Goal: Transaction & Acquisition: Book appointment/travel/reservation

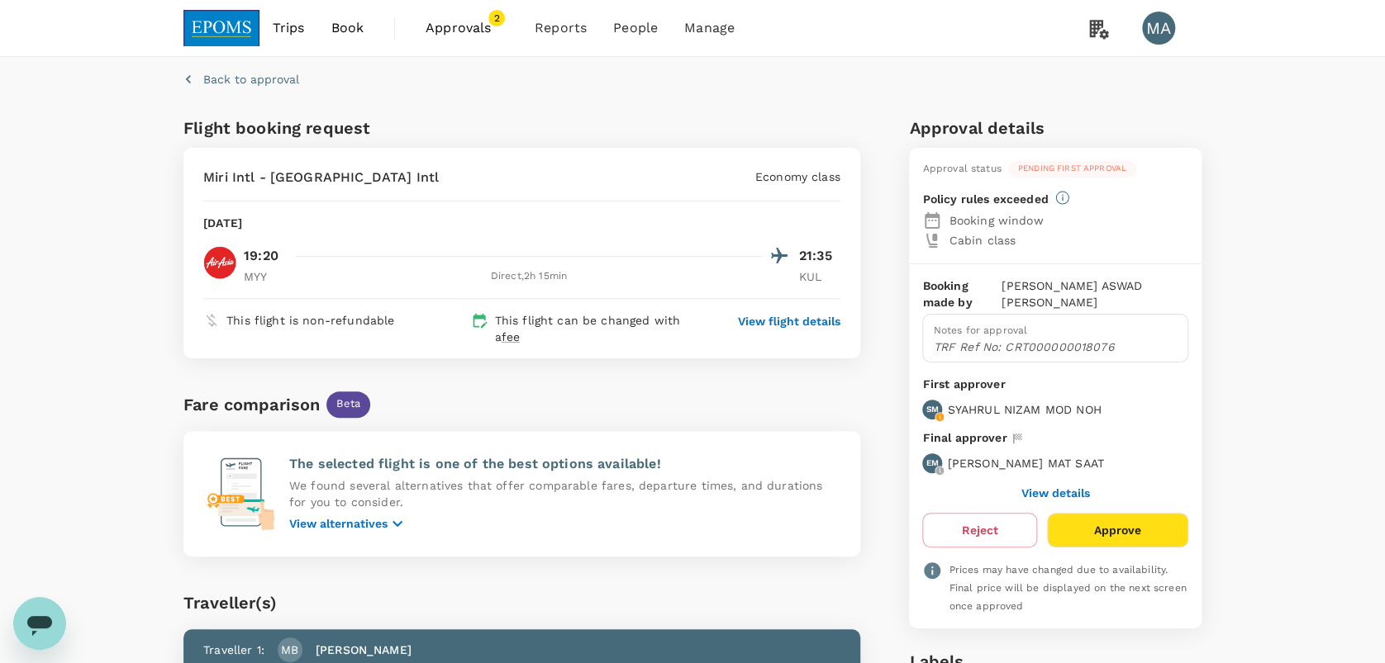
click at [342, 21] on span "Book" at bounding box center [346, 28] width 33 height 20
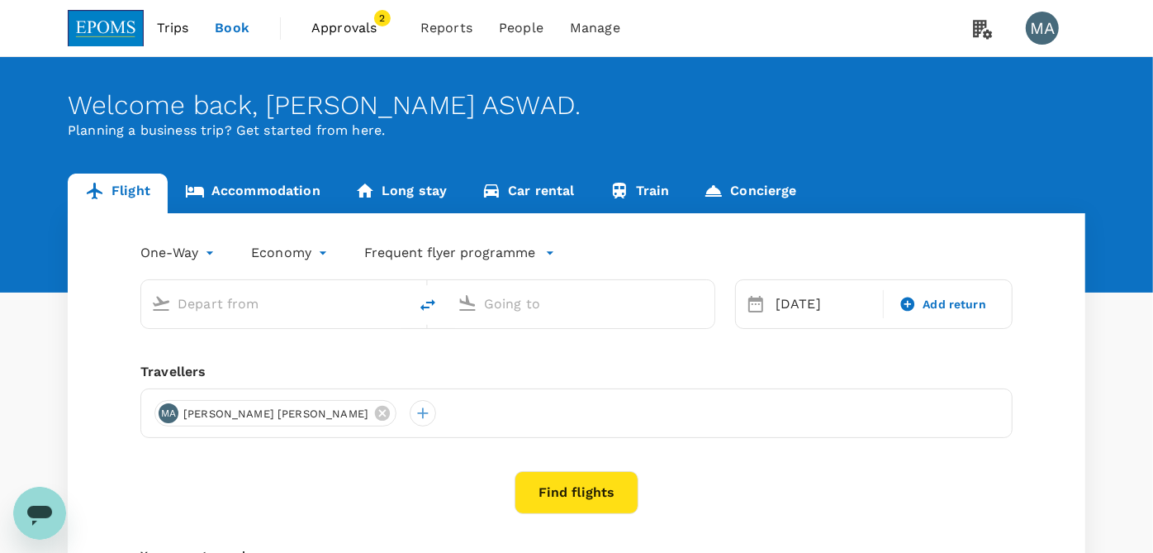
type input "Miri Intl (MYY)"
type input "Kuala Lumpur Intl ([GEOGRAPHIC_DATA])"
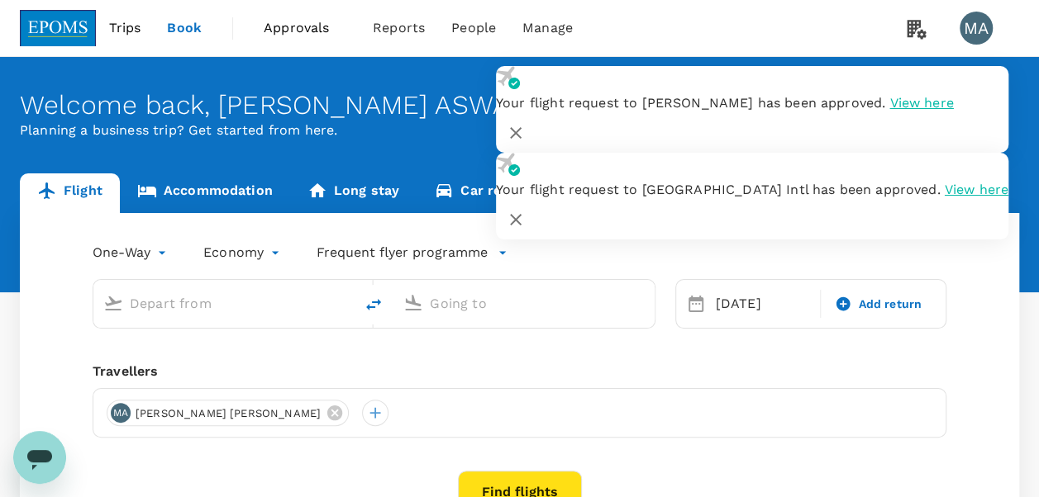
type input "Miri Intl (MYY)"
type input "Kuala Lumpur Intl ([GEOGRAPHIC_DATA])"
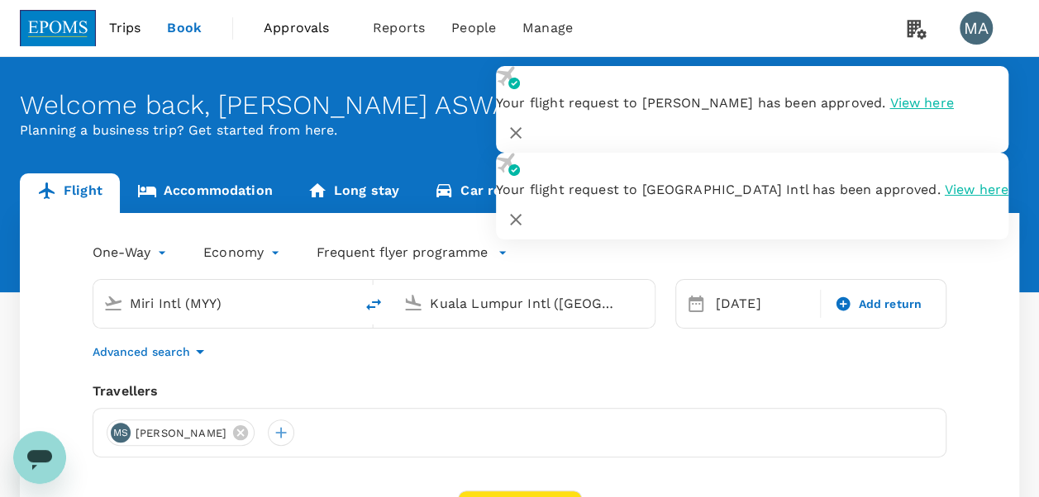
click at [525, 123] on icon "button" at bounding box center [516, 133] width 20 height 20
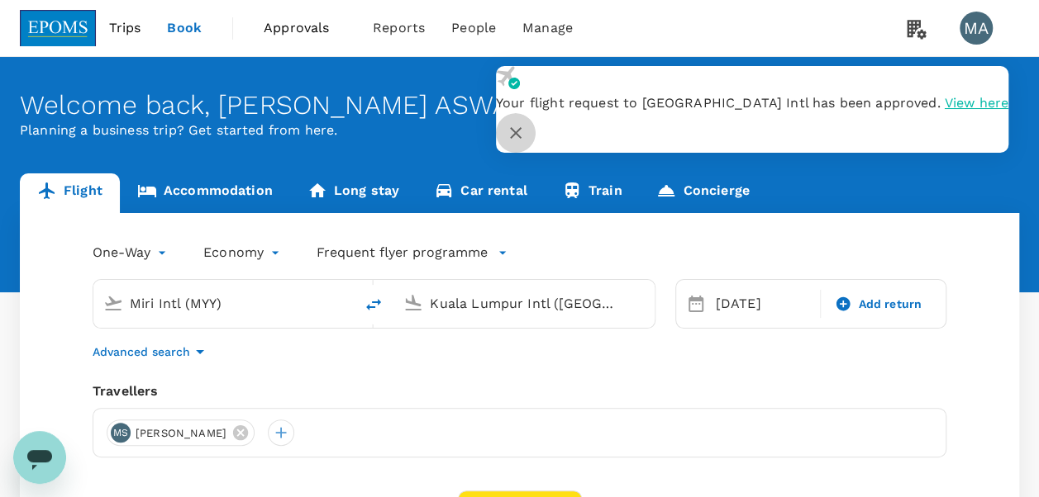
click at [525, 123] on icon "button" at bounding box center [516, 133] width 20 height 20
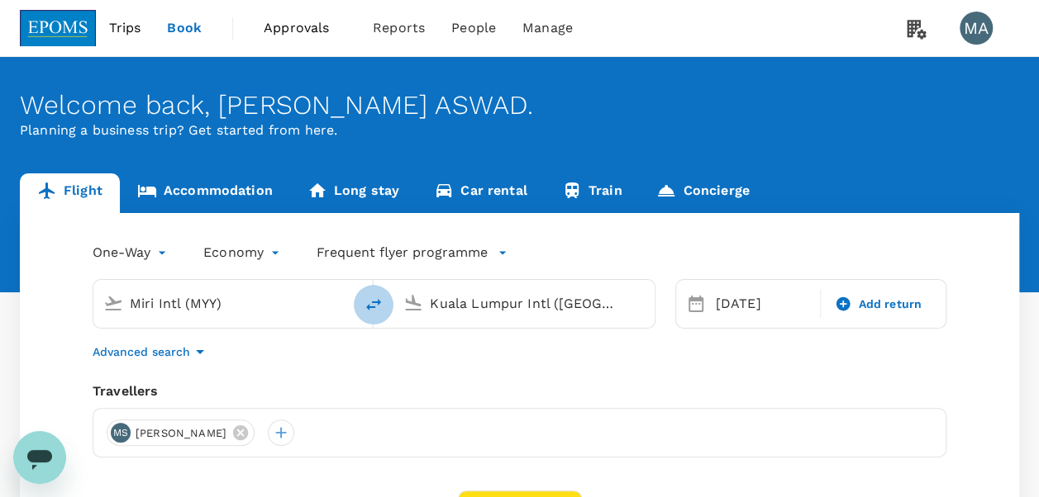
click at [373, 305] on icon "delete" at bounding box center [374, 305] width 20 height 20
type input "Kuala Lumpur Intl ([GEOGRAPHIC_DATA])"
click at [453, 304] on input "Miri Intl (MYY)" at bounding box center [524, 304] width 189 height 26
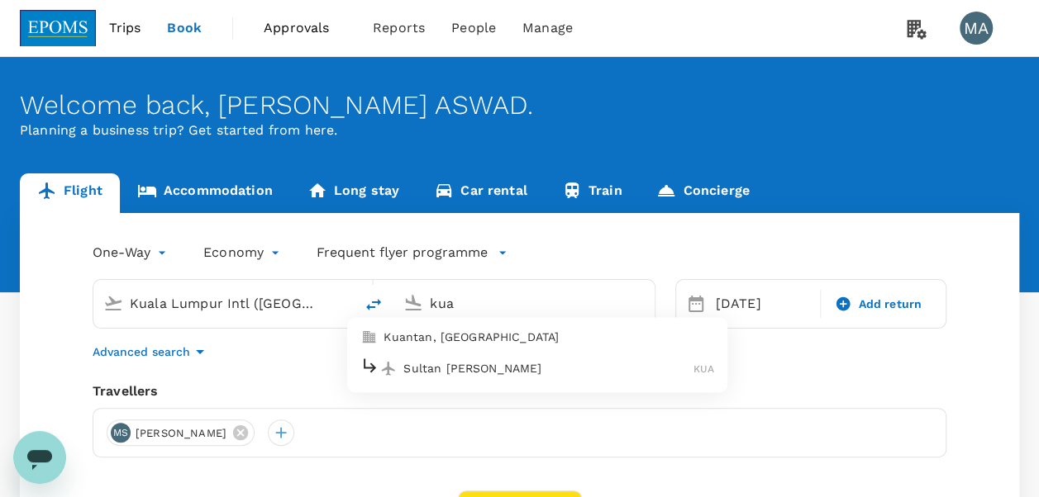
click at [447, 357] on div "Sultan [PERSON_NAME]" at bounding box center [537, 369] width 354 height 26
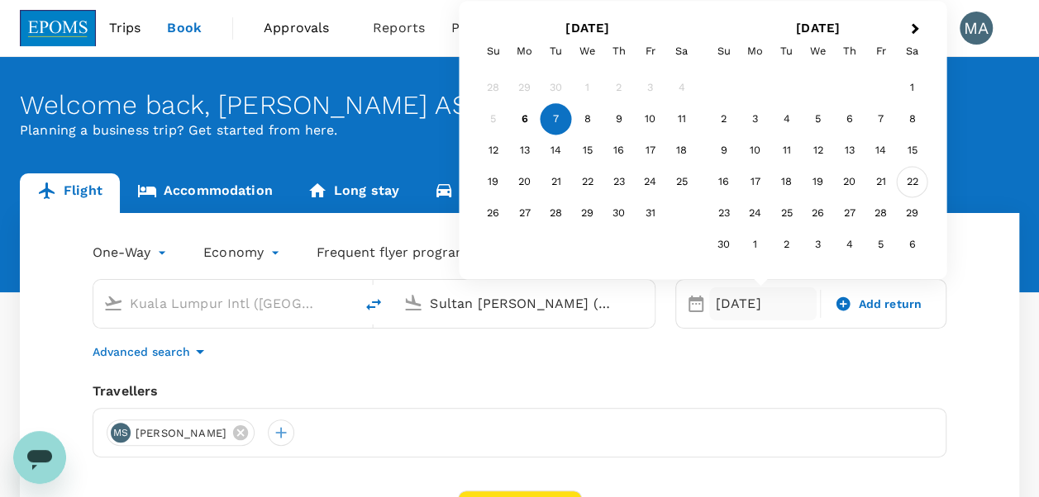
type input "Sultan [PERSON_NAME] (KUA)"
click at [915, 180] on div "22" at bounding box center [911, 182] width 31 height 31
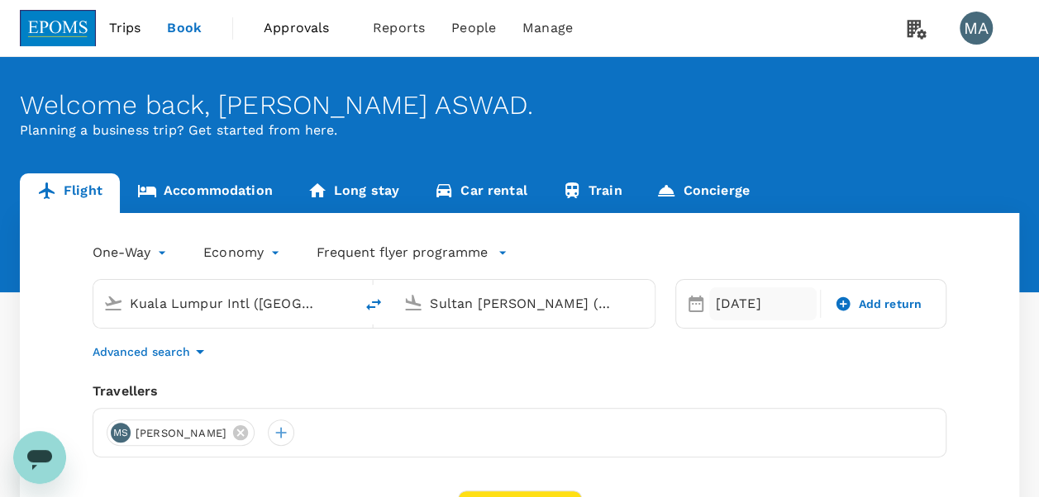
click at [740, 302] on div "[DATE]" at bounding box center [763, 304] width 108 height 33
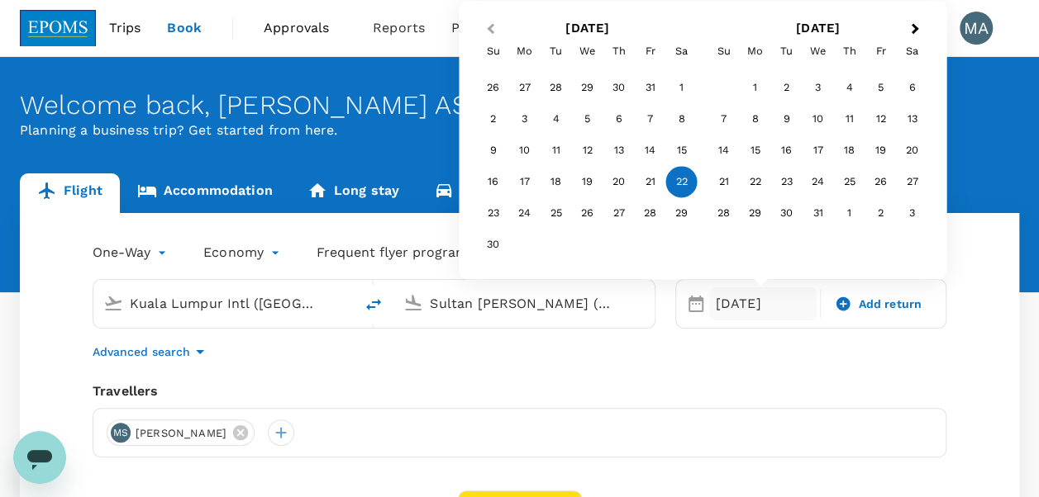
click at [479, 19] on button "Previous Month" at bounding box center [488, 30] width 26 height 26
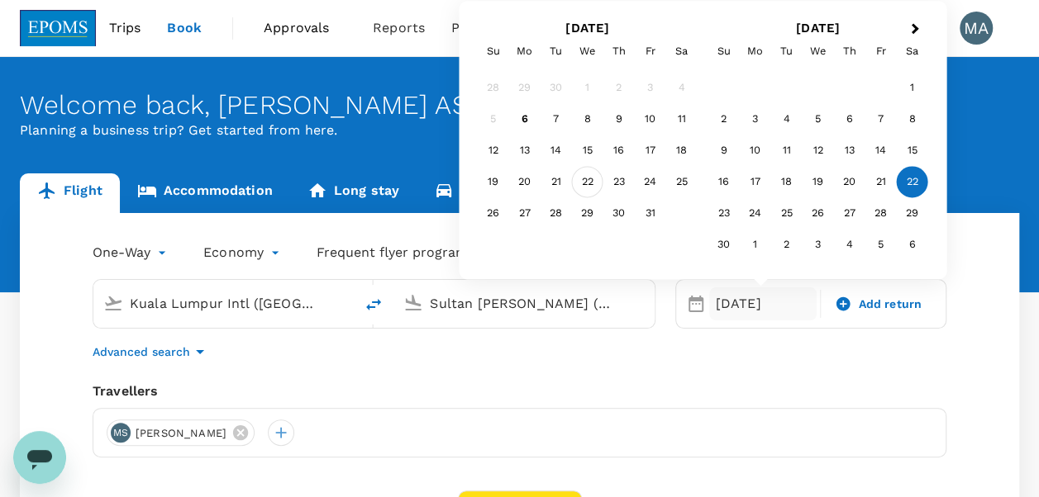
click at [585, 183] on div "22" at bounding box center [587, 182] width 31 height 31
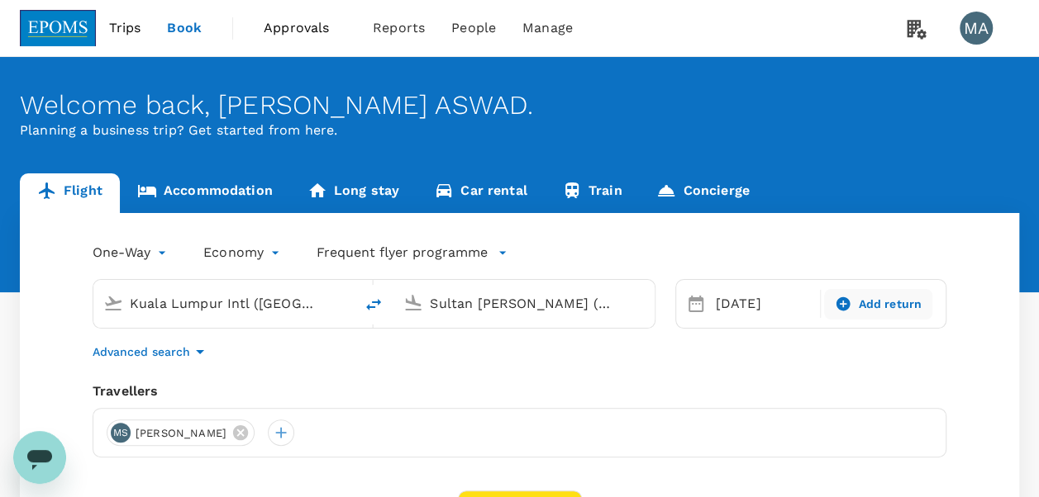
click at [863, 300] on span "Add return" at bounding box center [890, 304] width 64 height 17
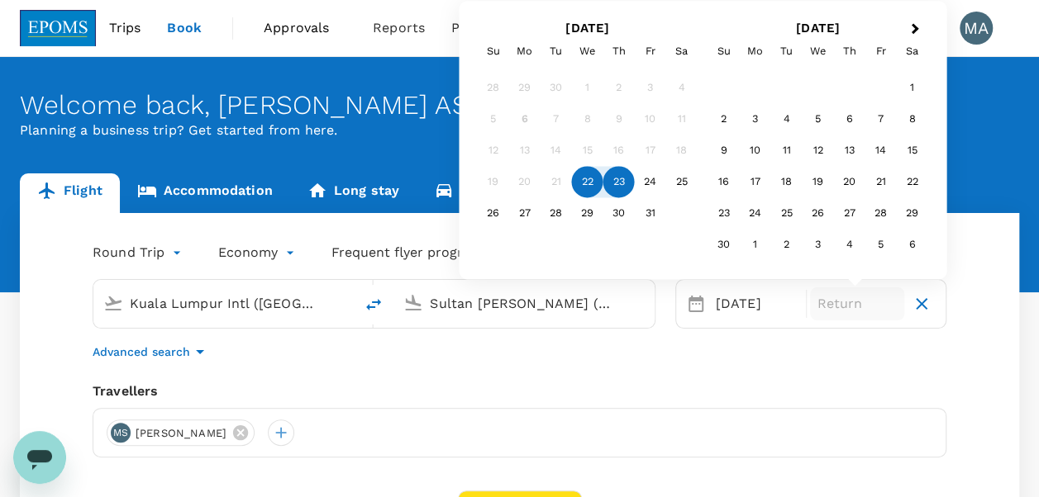
click at [618, 187] on div "23" at bounding box center [618, 182] width 31 height 31
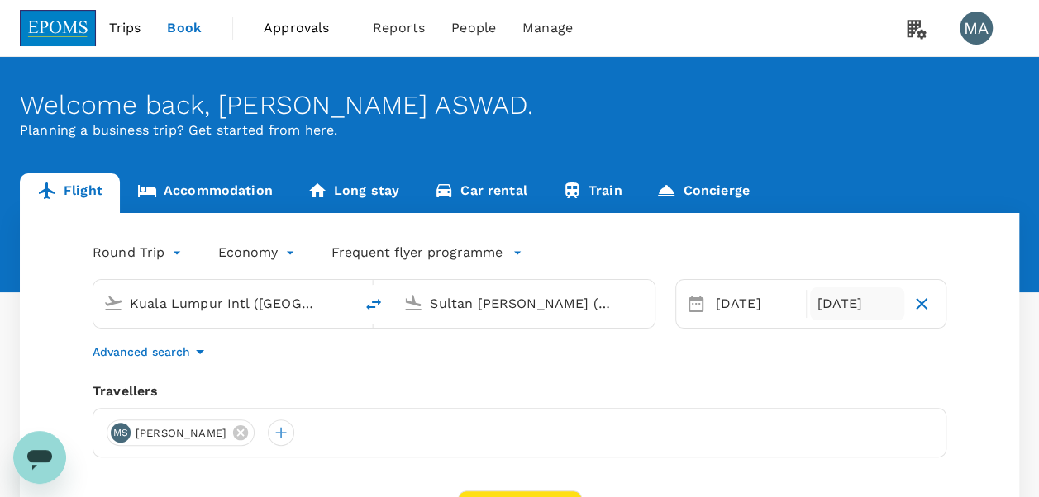
scroll to position [165, 0]
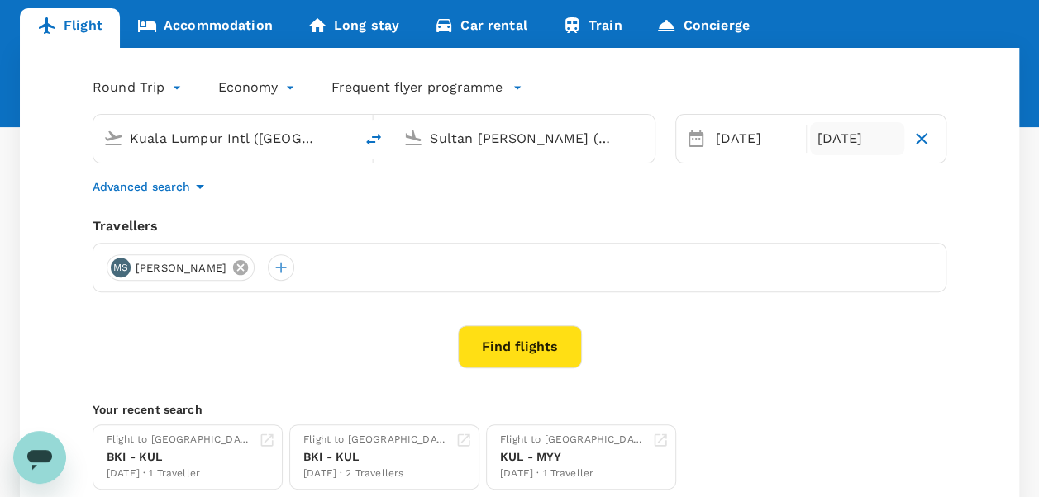
click at [248, 271] on icon at bounding box center [240, 267] width 15 height 15
click at [920, 136] on icon "button" at bounding box center [921, 139] width 20 height 20
type input "oneway"
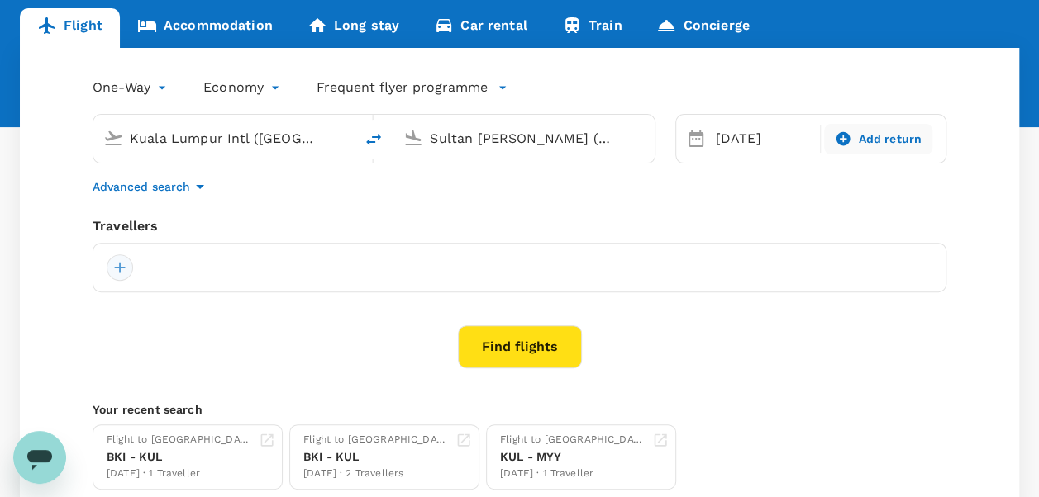
click at [122, 266] on div at bounding box center [120, 267] width 26 height 26
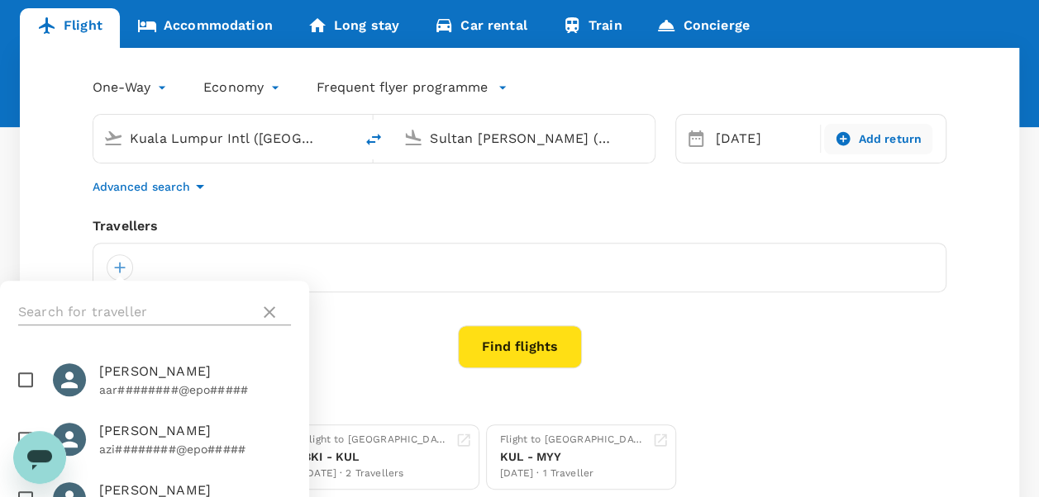
click at [155, 309] on input "text" at bounding box center [135, 312] width 235 height 26
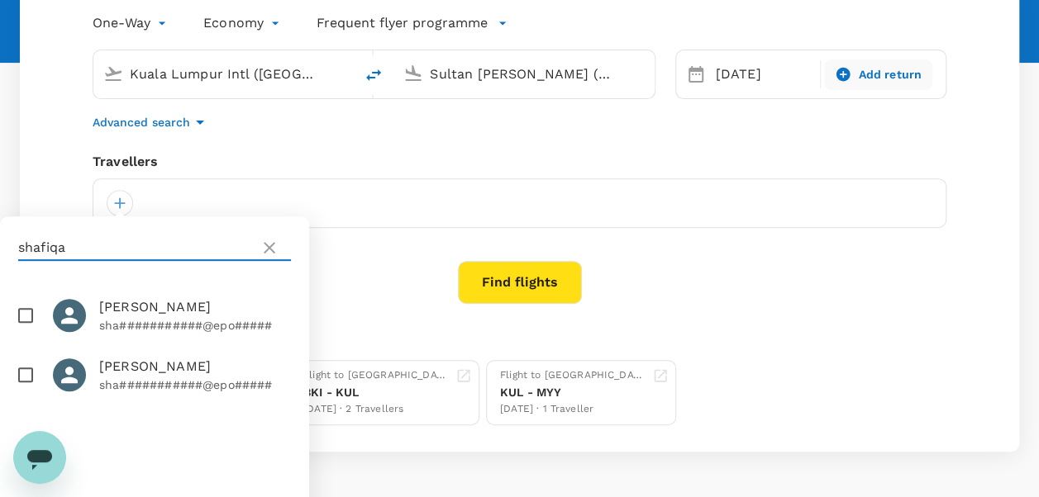
scroll to position [285, 0]
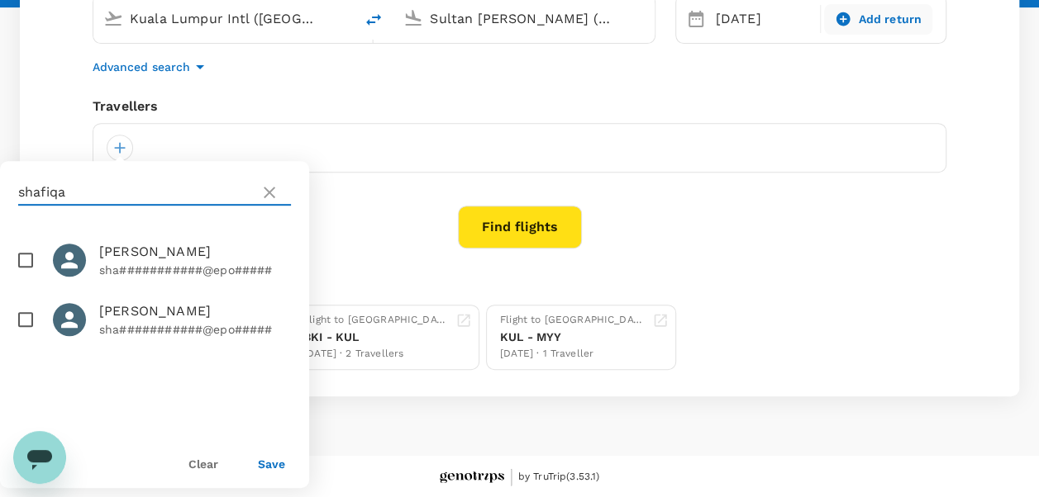
type input "shafiqa"
click at [21, 337] on input "checkbox" at bounding box center [25, 319] width 35 height 35
checkbox input "true"
click at [269, 469] on button "Save" at bounding box center [271, 464] width 27 height 13
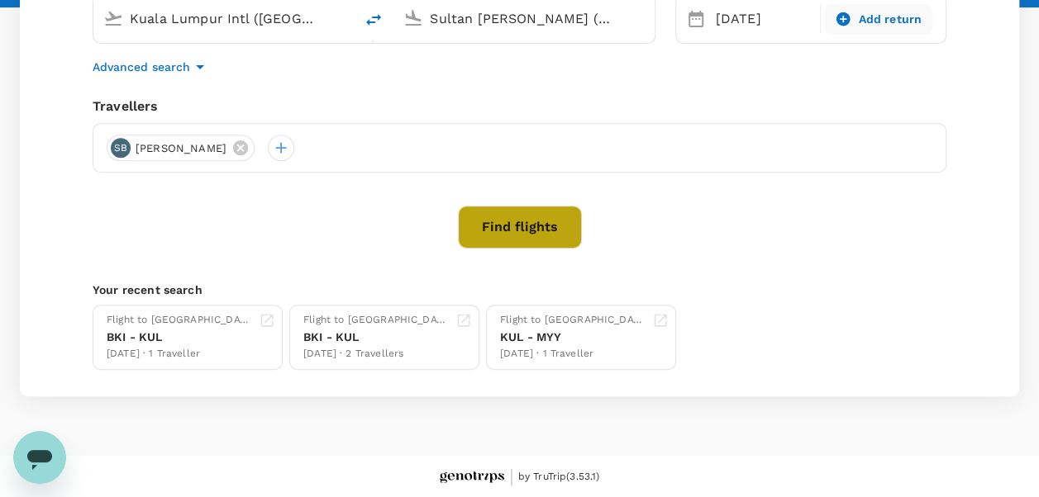
click at [507, 241] on button "Find flights" at bounding box center [520, 227] width 124 height 43
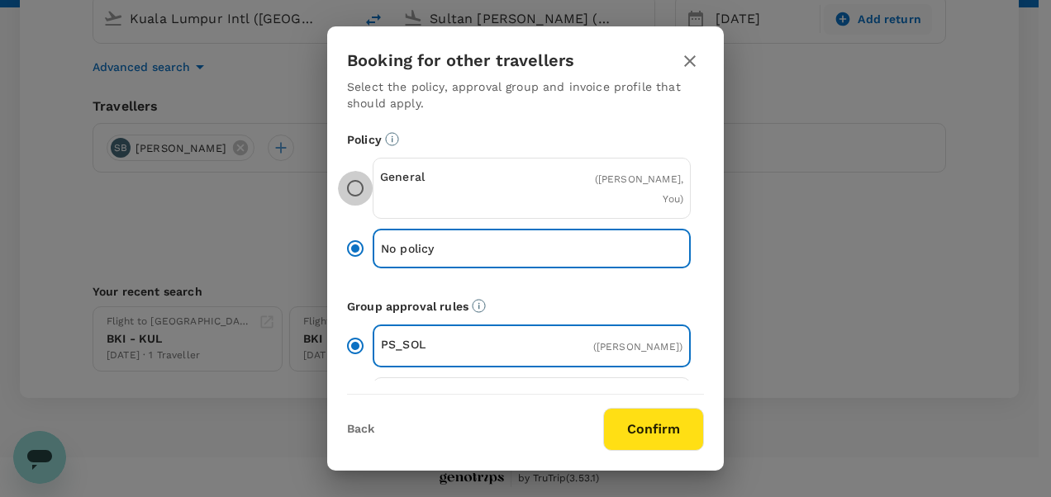
click at [365, 197] on input "General ( [PERSON_NAME], You )" at bounding box center [355, 188] width 35 height 35
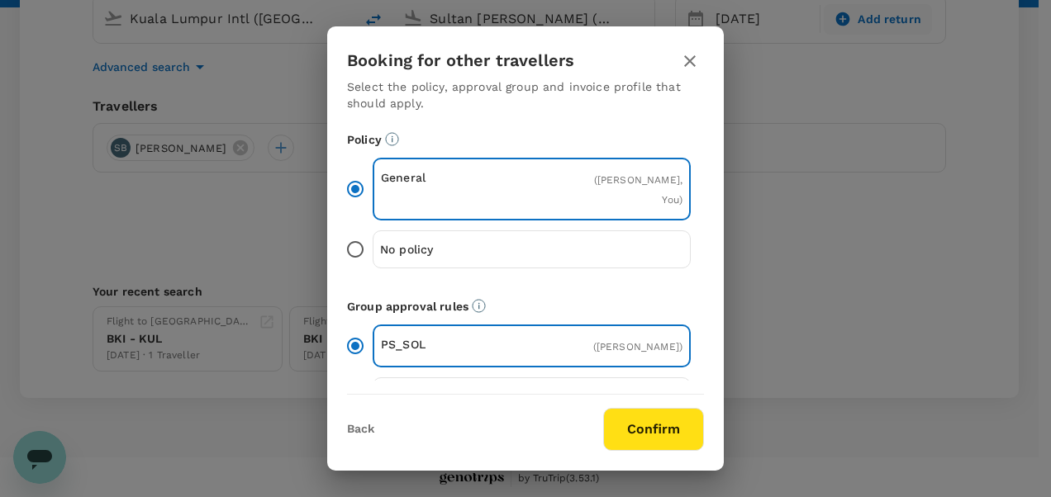
click at [672, 440] on button "Confirm" at bounding box center [653, 429] width 101 height 43
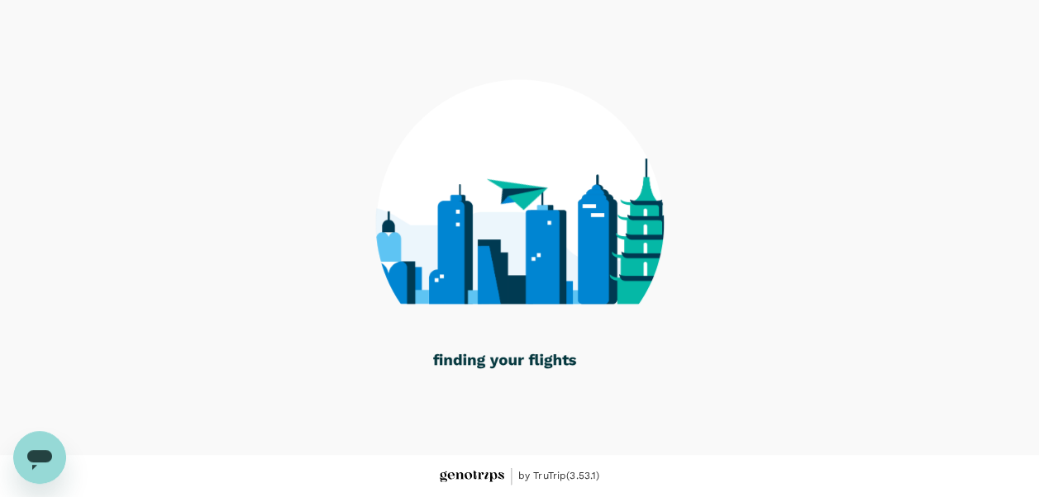
scroll to position [117, 0]
